Goal: Answer question/provide support

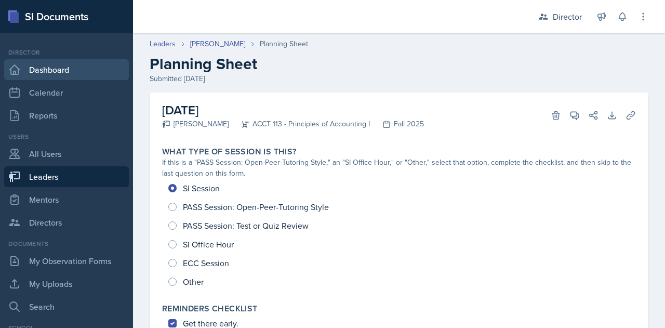
click at [47, 71] on link "Dashboard" at bounding box center [66, 69] width 125 height 21
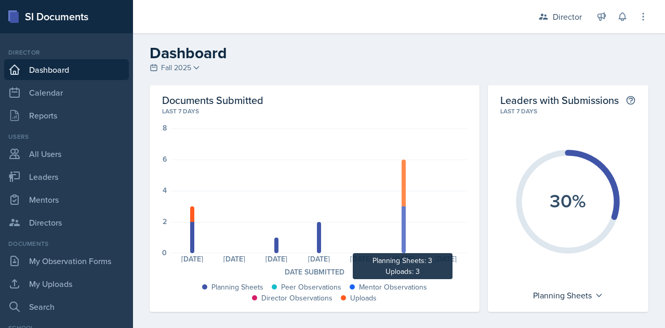
click at [402, 239] on div at bounding box center [404, 229] width 4 height 47
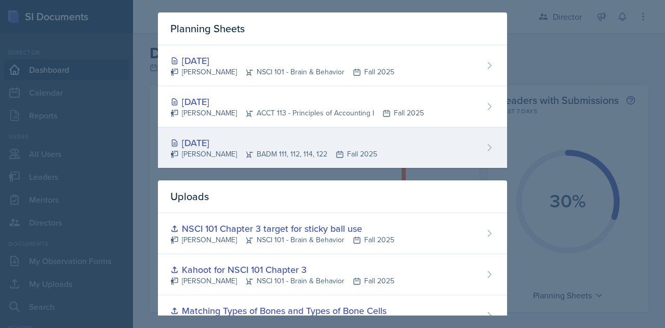
click at [313, 154] on div "[PERSON_NAME] BADM 111, 112, 114, 122 Fall 2025" at bounding box center [273, 154] width 207 height 11
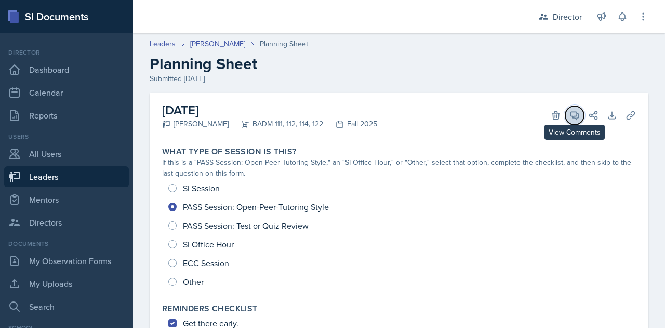
click at [571, 115] on icon at bounding box center [575, 116] width 8 height 8
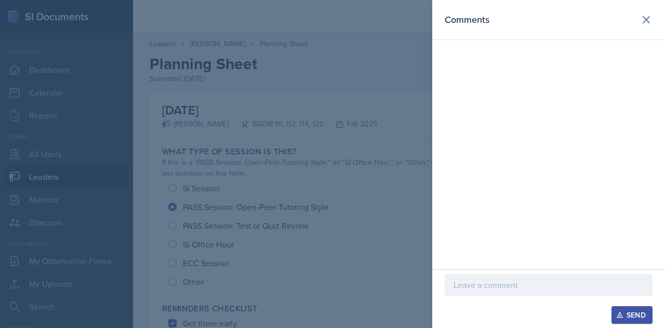
click at [495, 289] on p at bounding box center [549, 285] width 190 height 12
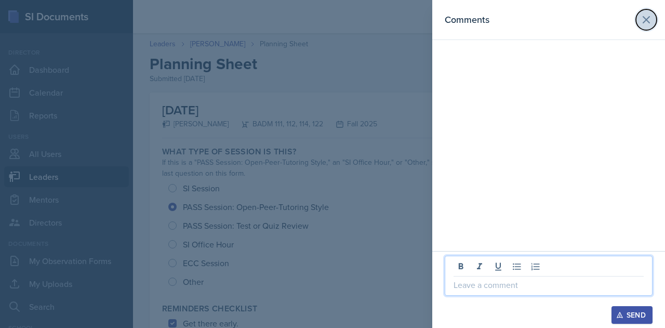
click at [643, 17] on icon at bounding box center [646, 20] width 6 height 6
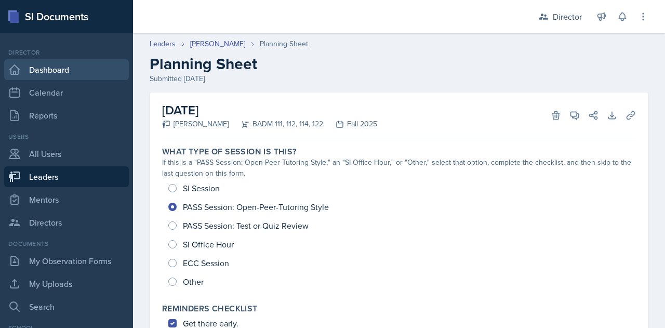
click at [57, 68] on link "Dashboard" at bounding box center [66, 69] width 125 height 21
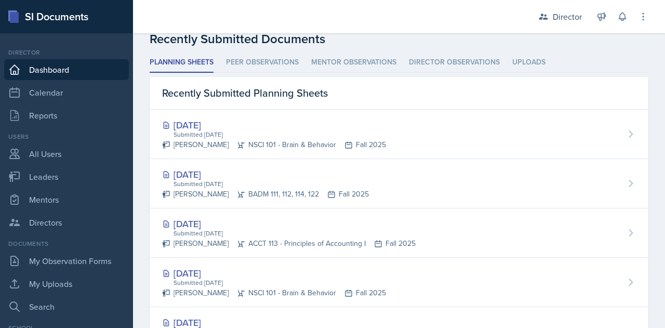
scroll to position [309, 0]
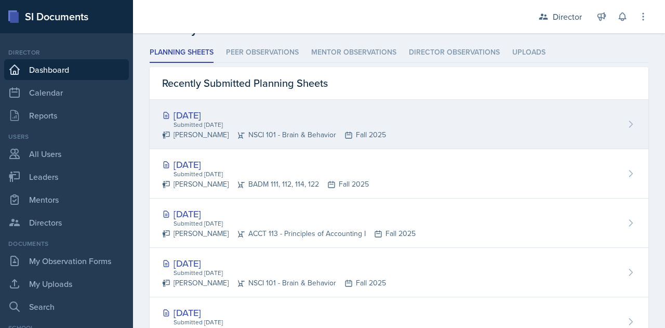
click at [201, 110] on div "[DATE]" at bounding box center [274, 115] width 224 height 14
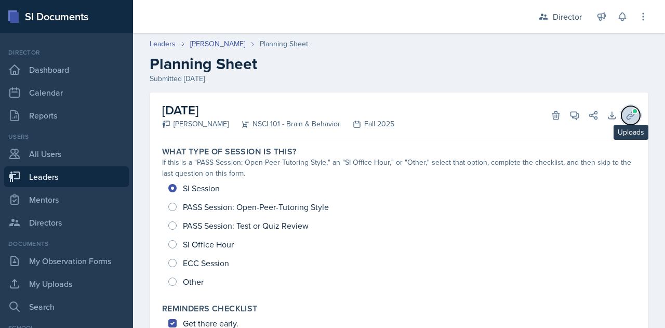
click at [629, 120] on button "Uploads" at bounding box center [631, 115] width 19 height 19
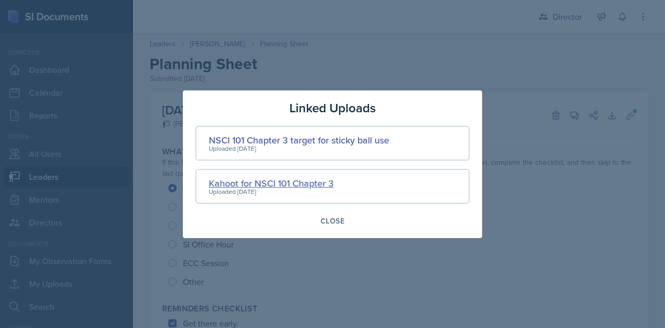
click at [284, 184] on div "Kahoot for NSCI 101 Chapter 3" at bounding box center [271, 183] width 125 height 14
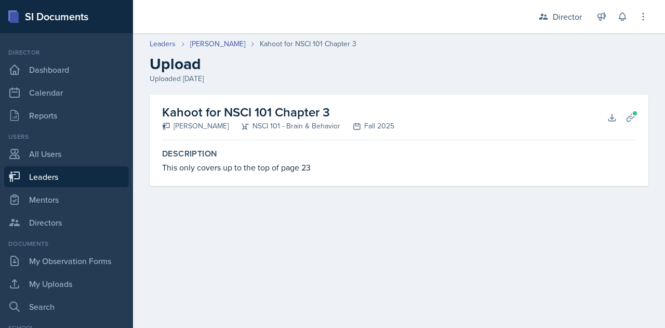
click at [279, 175] on div "Description This only covers up to the top of page 23" at bounding box center [399, 160] width 482 height 33
click at [609, 118] on icon at bounding box center [612, 117] width 10 height 10
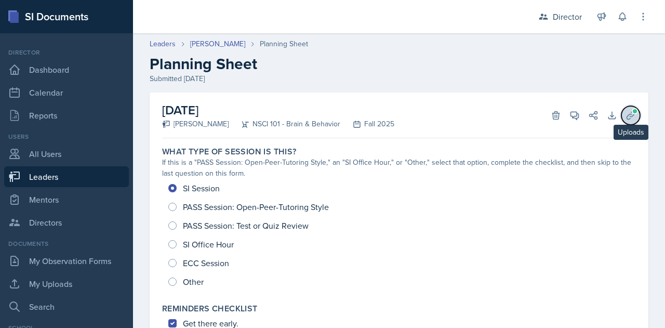
click at [627, 114] on icon at bounding box center [631, 115] width 8 height 8
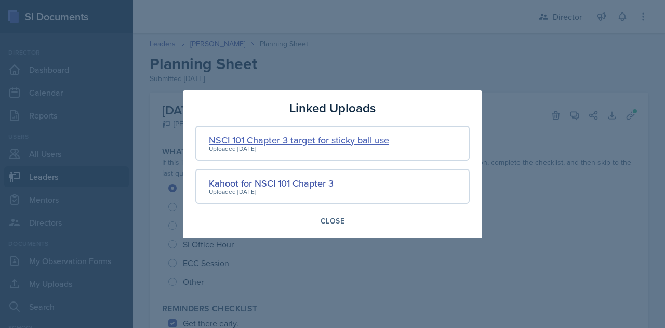
click at [345, 140] on div "NSCI 101 Chapter 3 target for sticky ball use" at bounding box center [299, 140] width 180 height 14
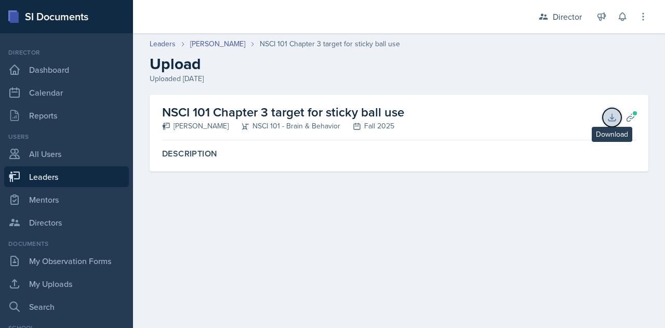
click at [610, 117] on icon at bounding box center [612, 117] width 10 height 10
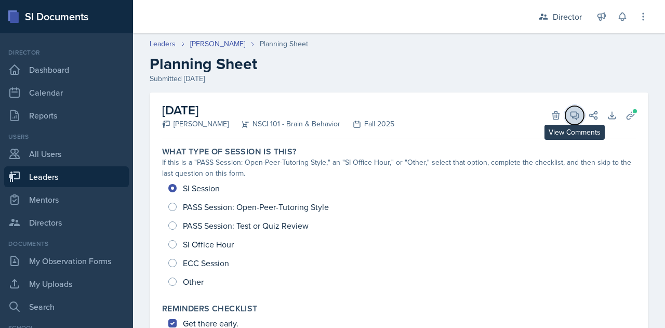
click at [570, 114] on icon at bounding box center [575, 115] width 10 height 10
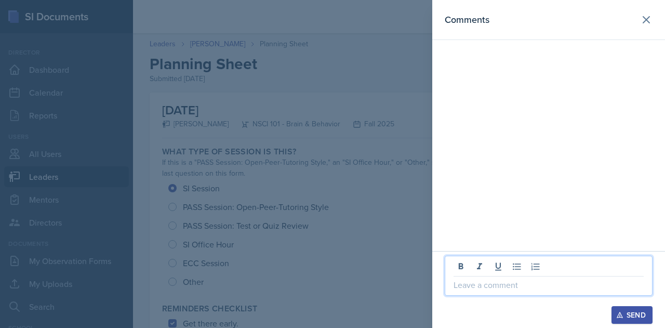
click at [472, 285] on p at bounding box center [549, 285] width 190 height 12
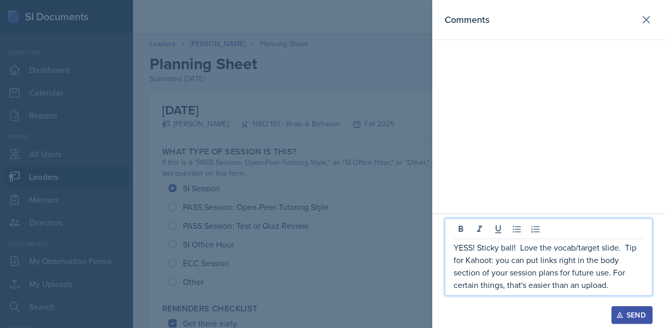
click at [491, 263] on p "YESS! Sticky ball! Love the vocab/target slide. Tip for Kahoot: you can put lin…" at bounding box center [549, 266] width 190 height 50
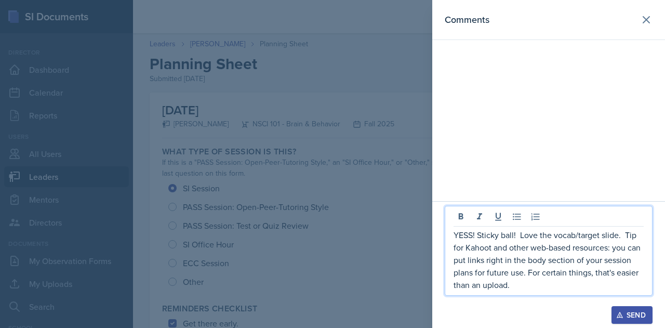
click at [622, 314] on icon "button" at bounding box center [619, 314] width 7 height 7
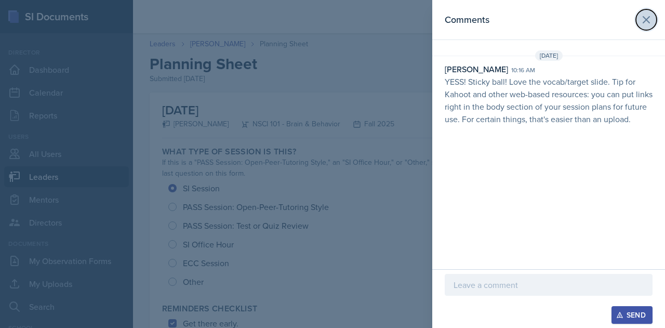
click at [648, 21] on icon at bounding box center [646, 20] width 6 height 6
